Goal: Check status: Check status

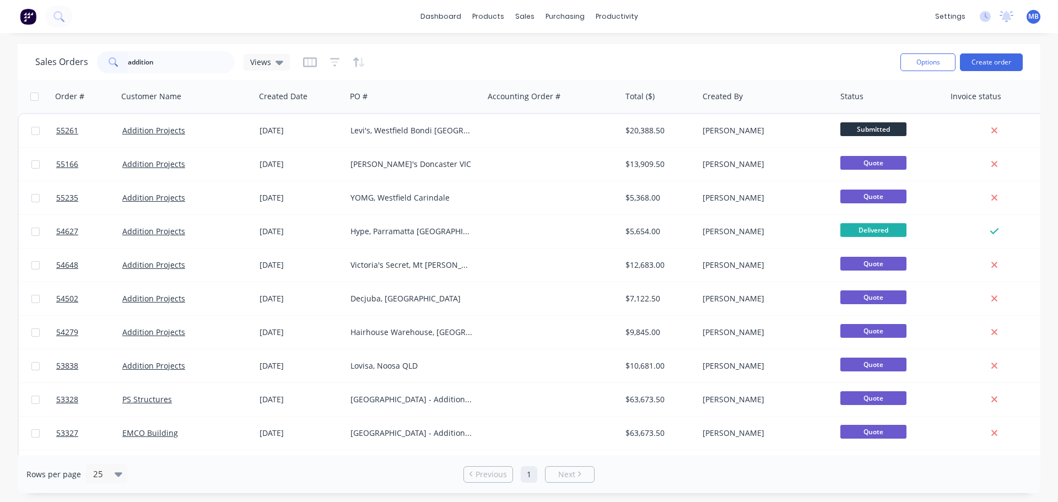
click at [110, 55] on div "addition" at bounding box center [166, 62] width 138 height 22
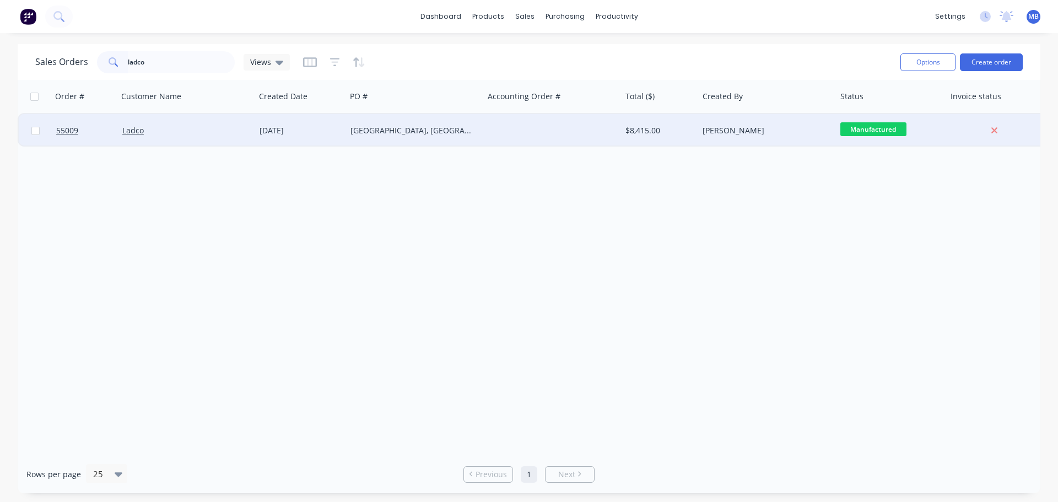
type input "ladco"
click at [776, 133] on div "[PERSON_NAME]" at bounding box center [764, 130] width 122 height 11
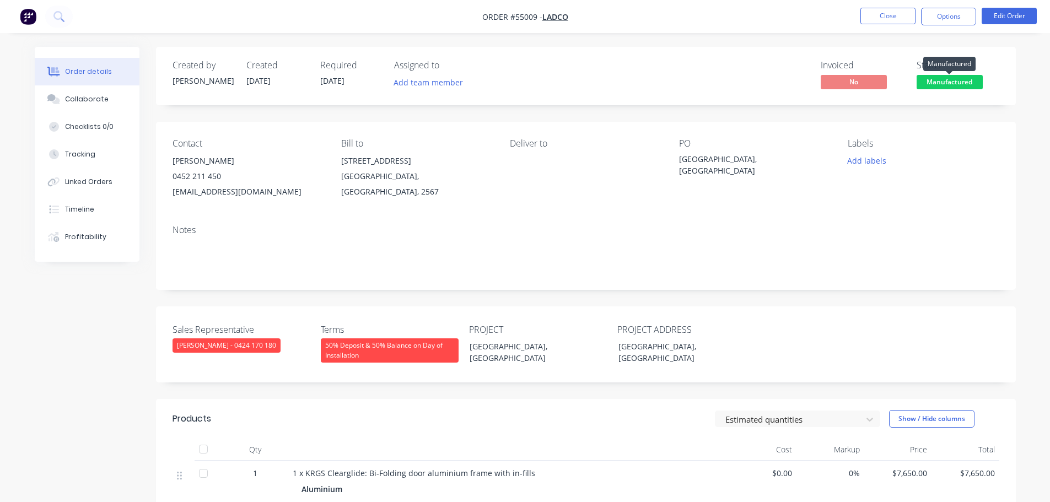
click at [950, 79] on span "Manufactured" at bounding box center [950, 82] width 66 height 14
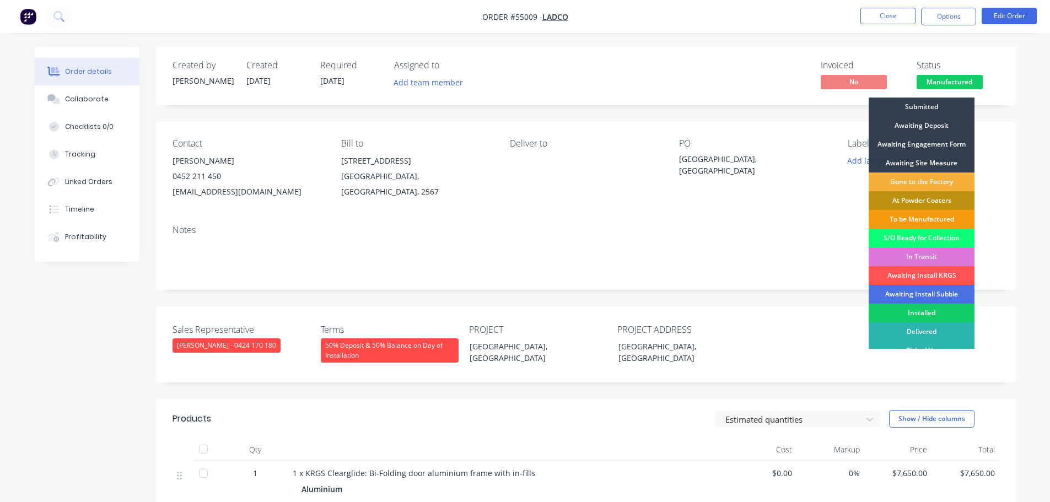
click at [911, 311] on div "Installed" at bounding box center [922, 313] width 106 height 19
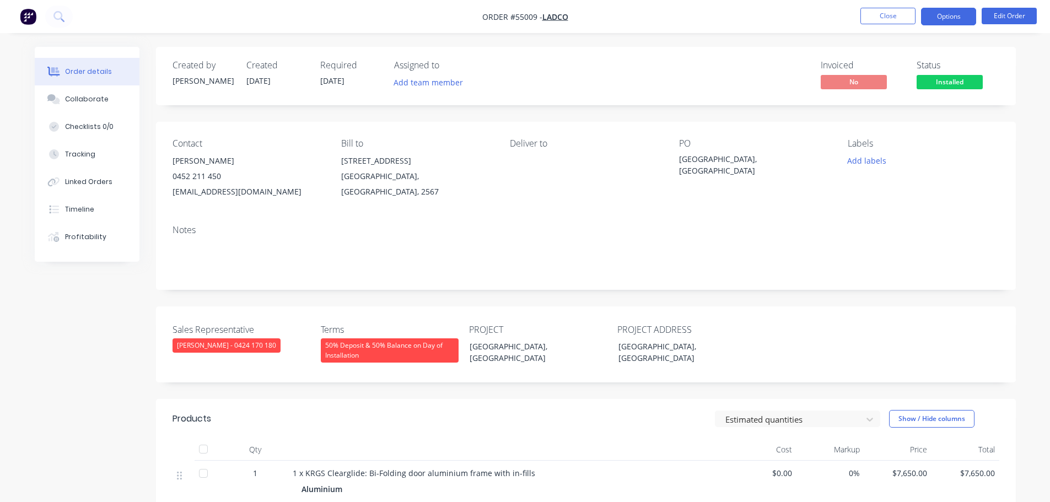
click at [935, 8] on button "Options" at bounding box center [948, 17] width 55 height 18
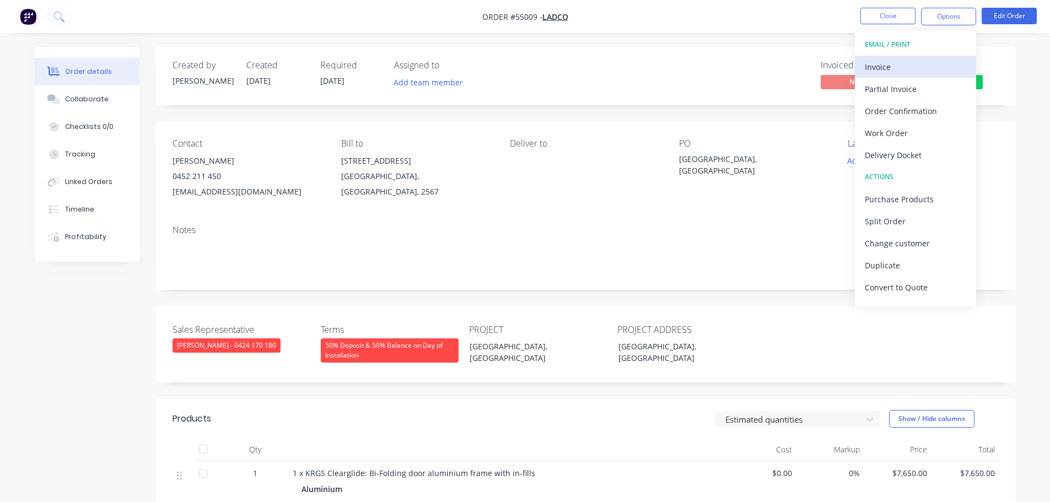
click at [889, 66] on div "Invoice" at bounding box center [915, 67] width 101 height 16
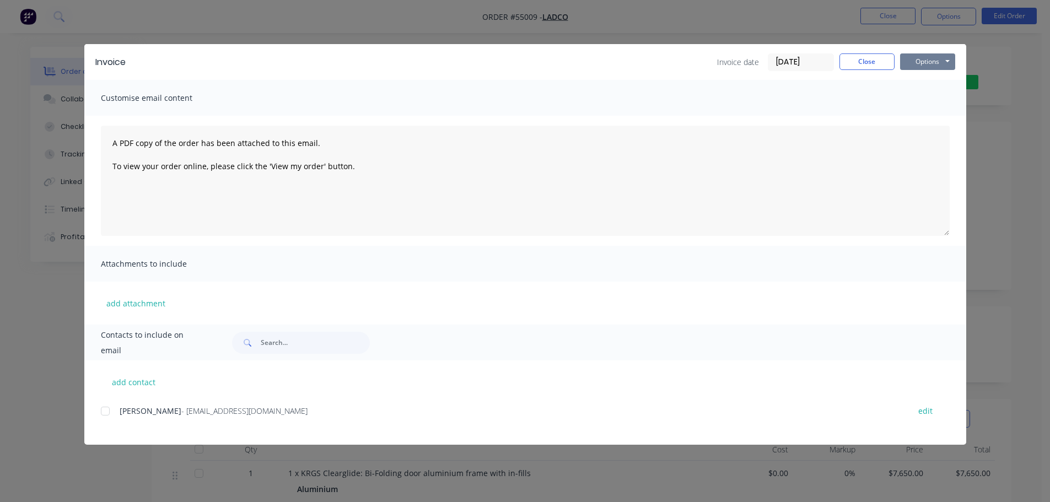
click at [933, 62] on button "Options" at bounding box center [927, 61] width 55 height 17
click at [931, 96] on button "Print" at bounding box center [935, 99] width 71 height 18
click at [872, 62] on button "Close" at bounding box center [866, 61] width 55 height 17
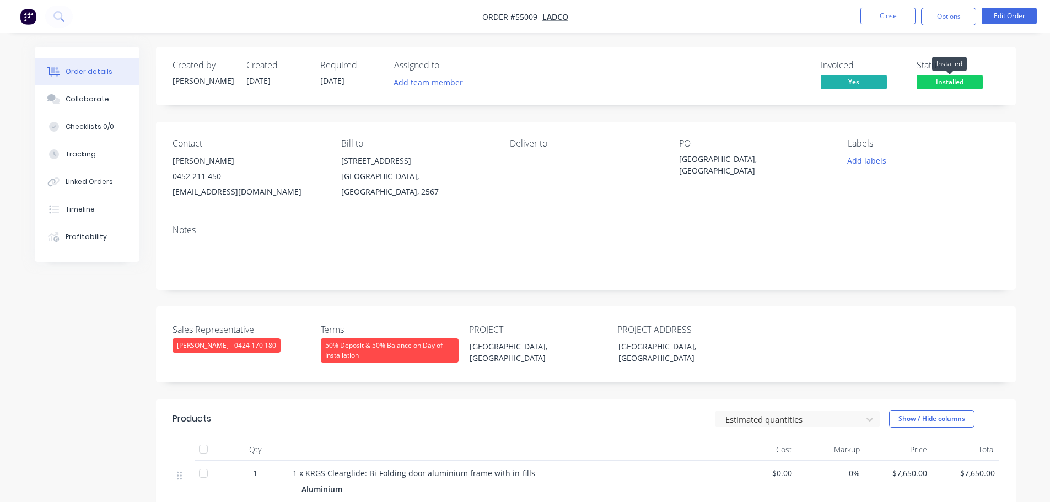
click at [939, 80] on span "Installed" at bounding box center [950, 82] width 66 height 14
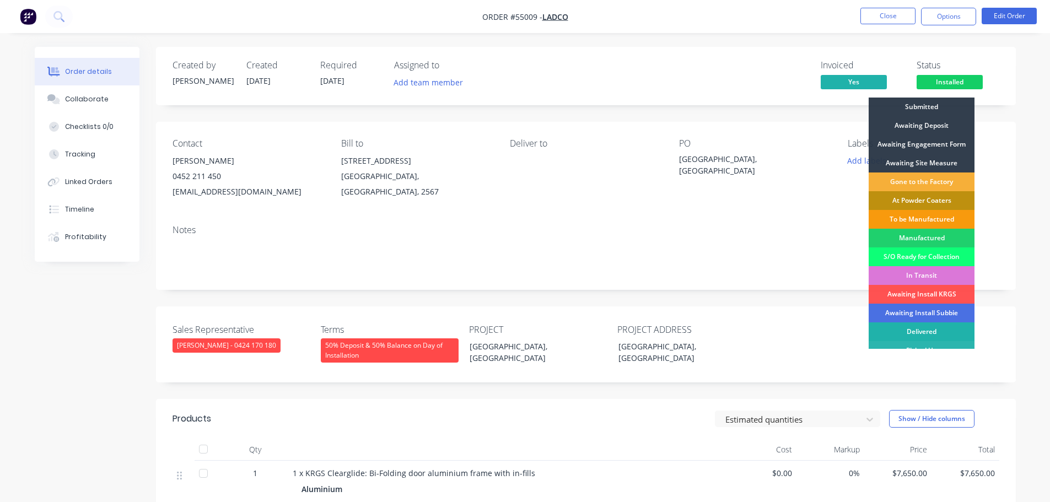
click at [901, 324] on div "Delivered" at bounding box center [922, 331] width 106 height 19
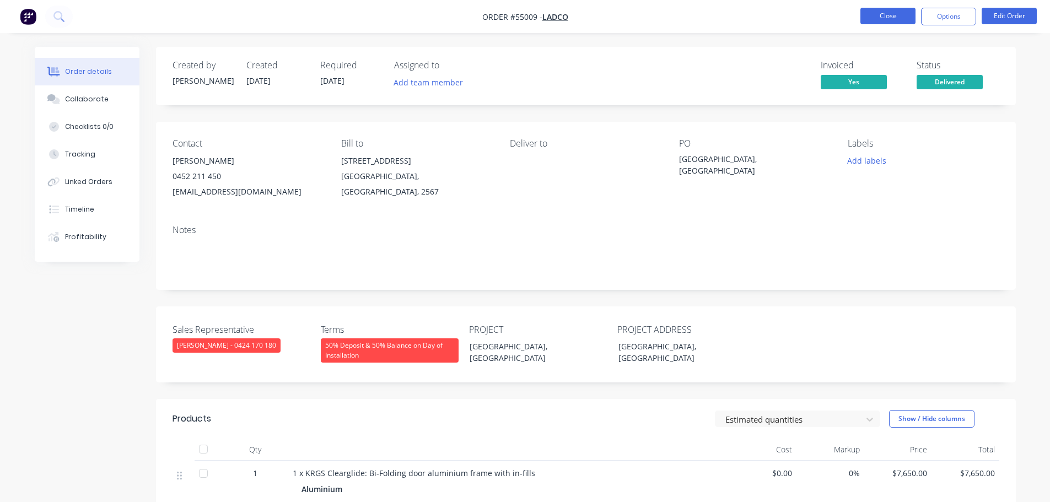
click at [880, 13] on button "Close" at bounding box center [887, 16] width 55 height 17
